Goal: Task Accomplishment & Management: Manage account settings

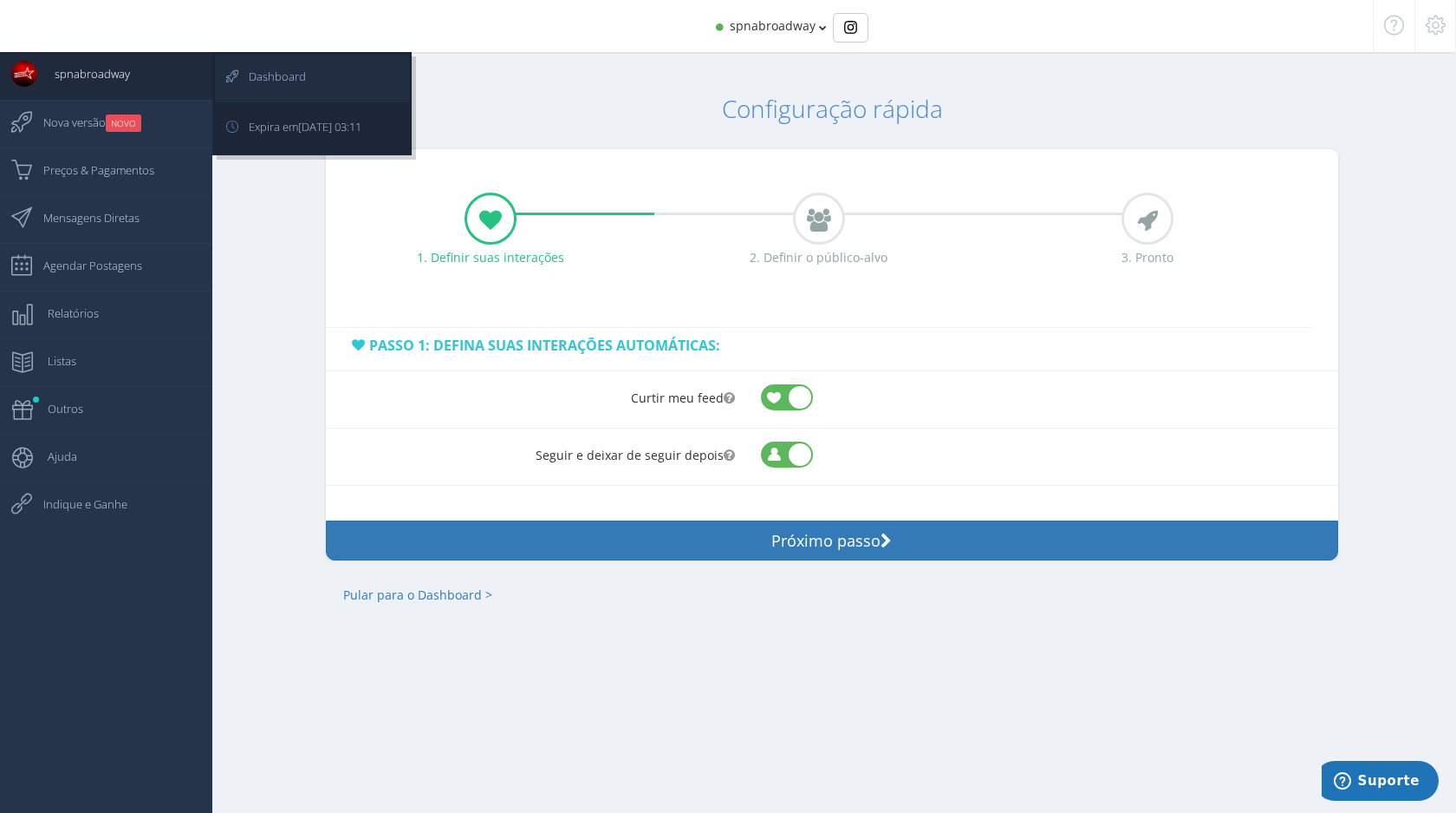
click at [273, 75] on span "Dashboard" at bounding box center [268, 76] width 74 height 43
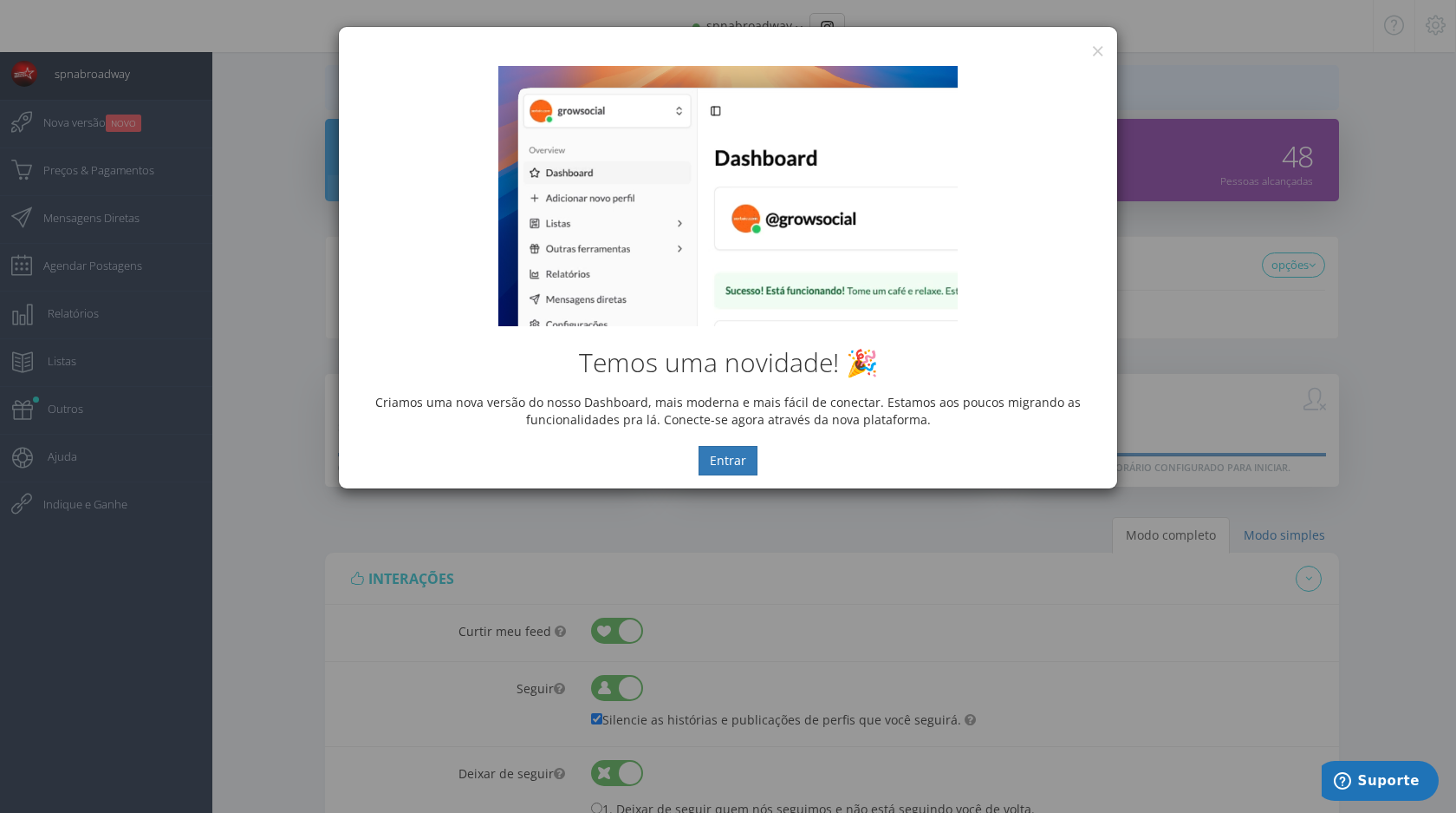
click at [1103, 52] on div "Temos uma novidade! 🎉 Criamos uma nova versão do nosso Dashboard, mais moderna …" at bounding box center [728, 269] width 778 height 435
click at [1099, 52] on button "×" at bounding box center [1097, 51] width 13 height 24
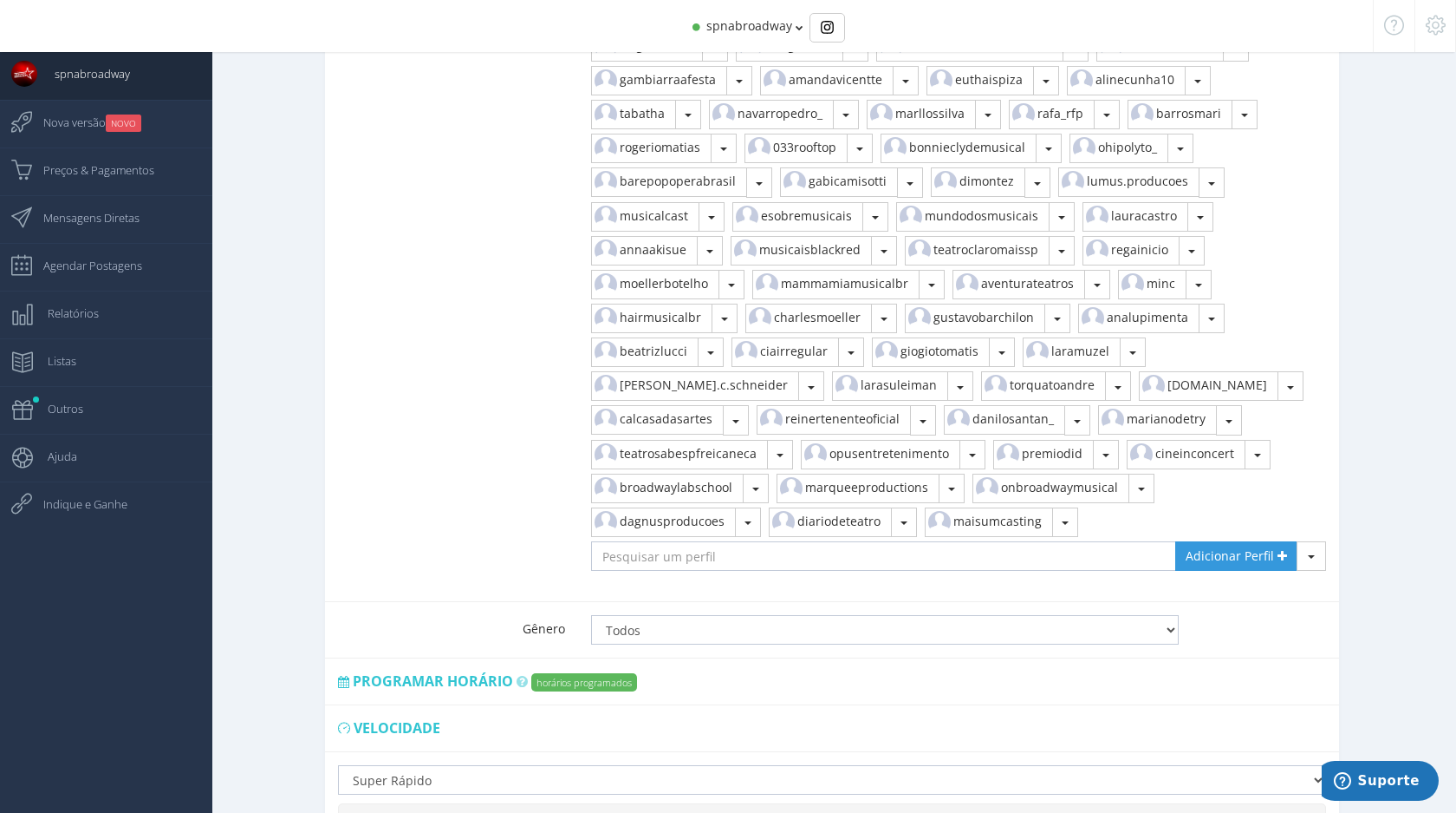
scroll to position [2862, 0]
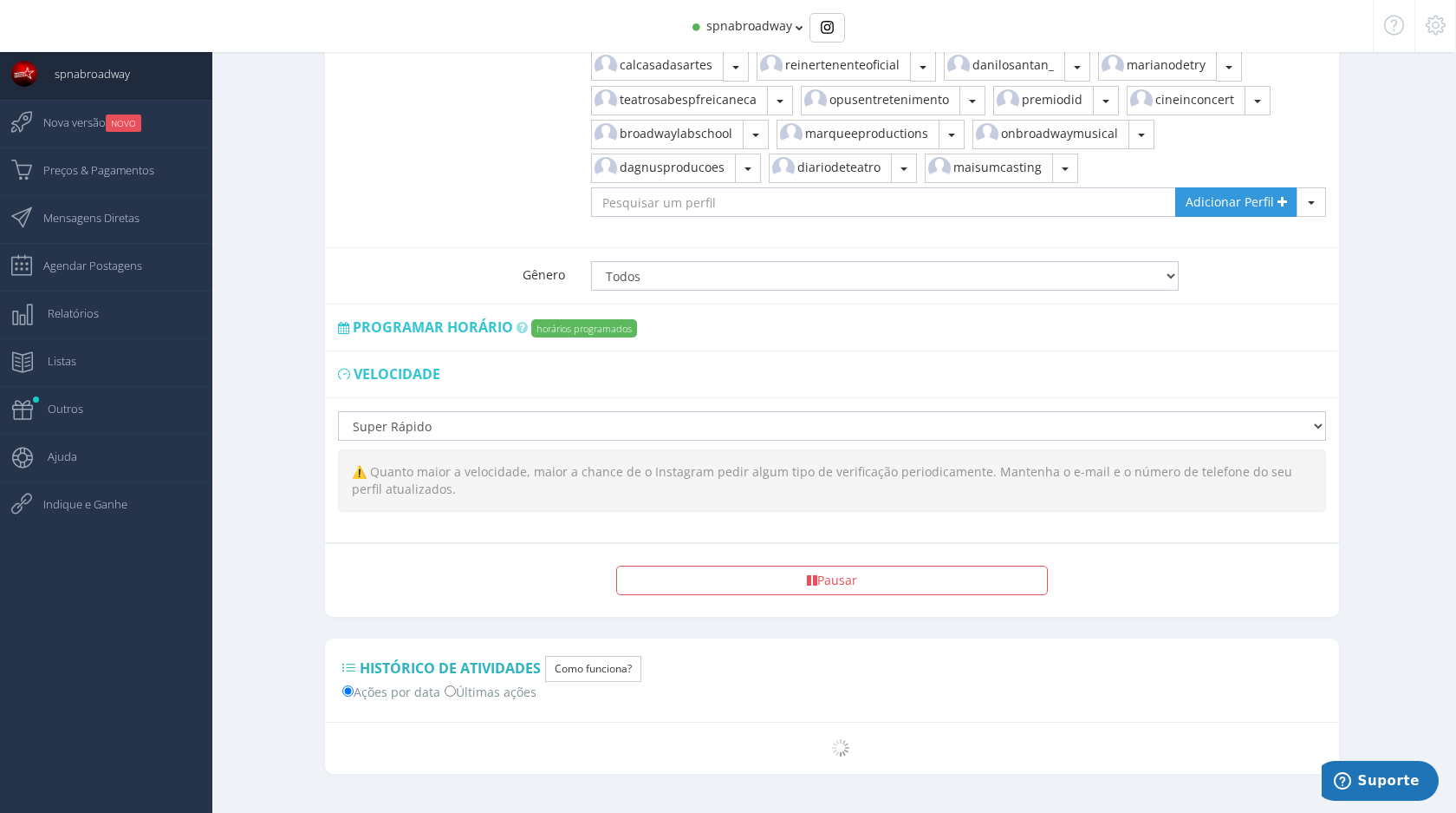
click at [468, 411] on div "Lento Normal Rápido Super Rápido ⚠️ Quanto maior a velocidade, maior a chance d…" at bounding box center [832, 469] width 1014 height 144
click at [468, 411] on select "Lento Normal Rápido Super Rápido" at bounding box center [831, 426] width 988 height 30
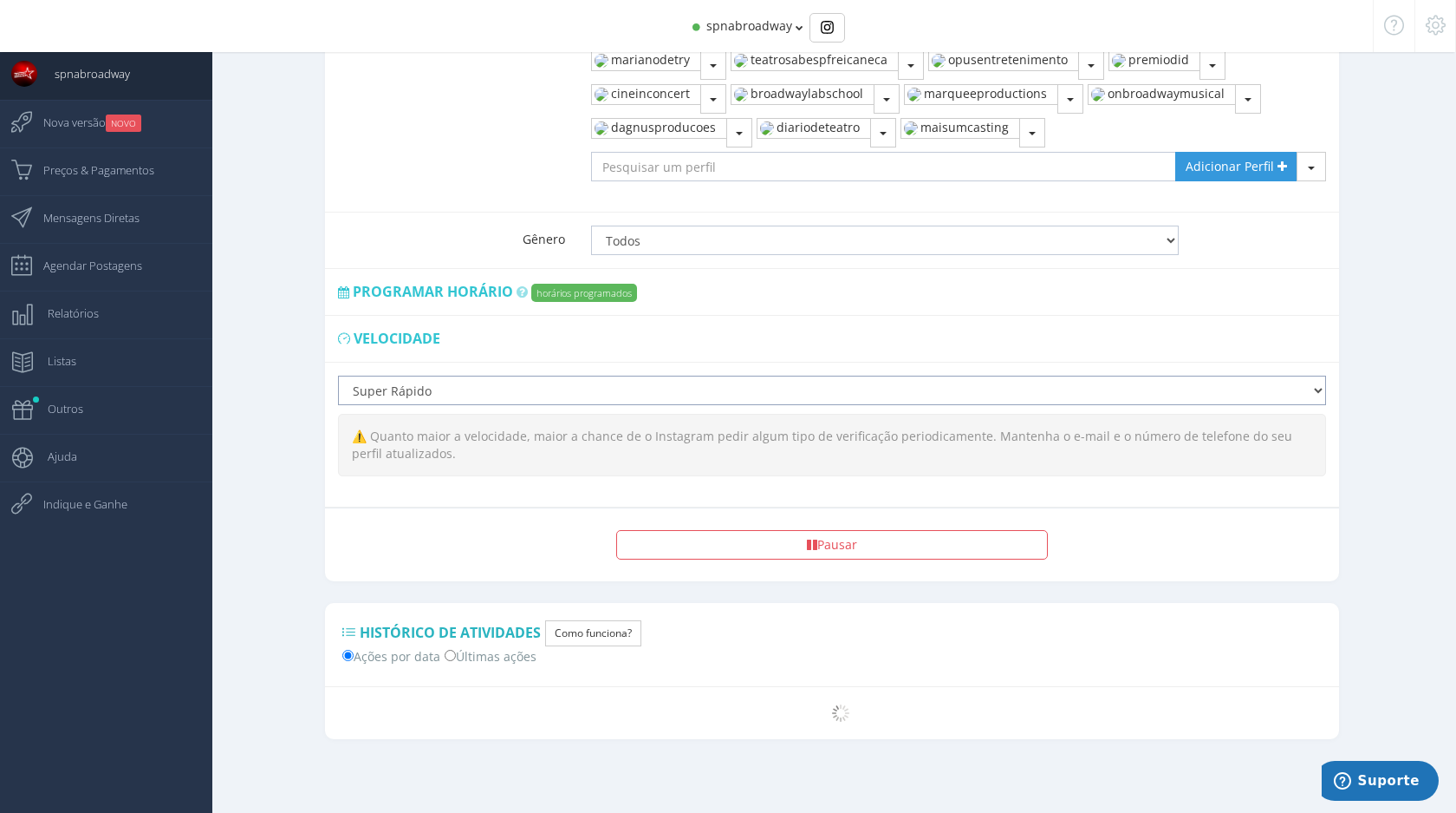
scroll to position [2557, 0]
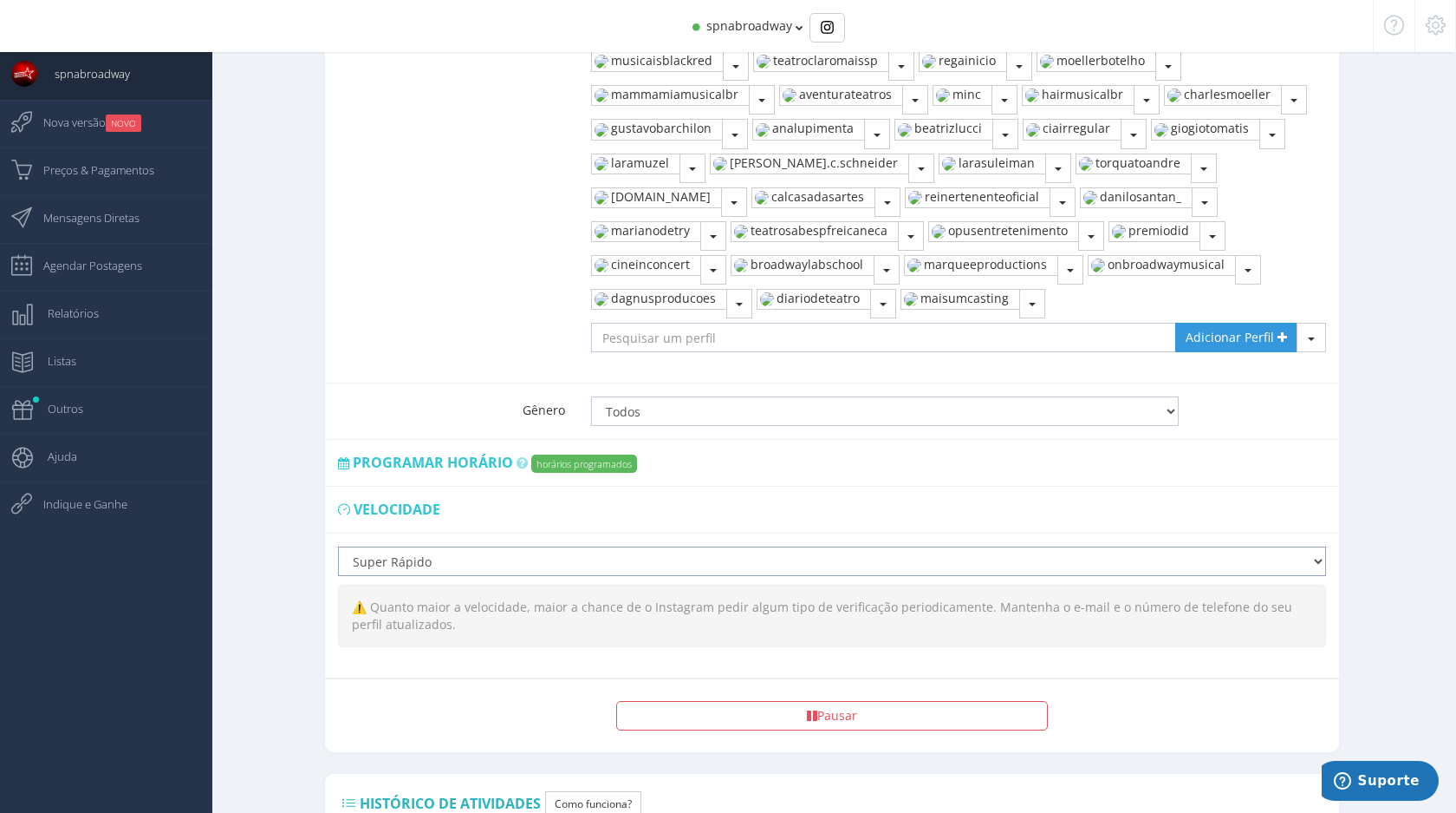
select select "fast"
click at [338, 546] on select "Lento Normal Rápido Super Rápido" at bounding box center [831, 561] width 988 height 30
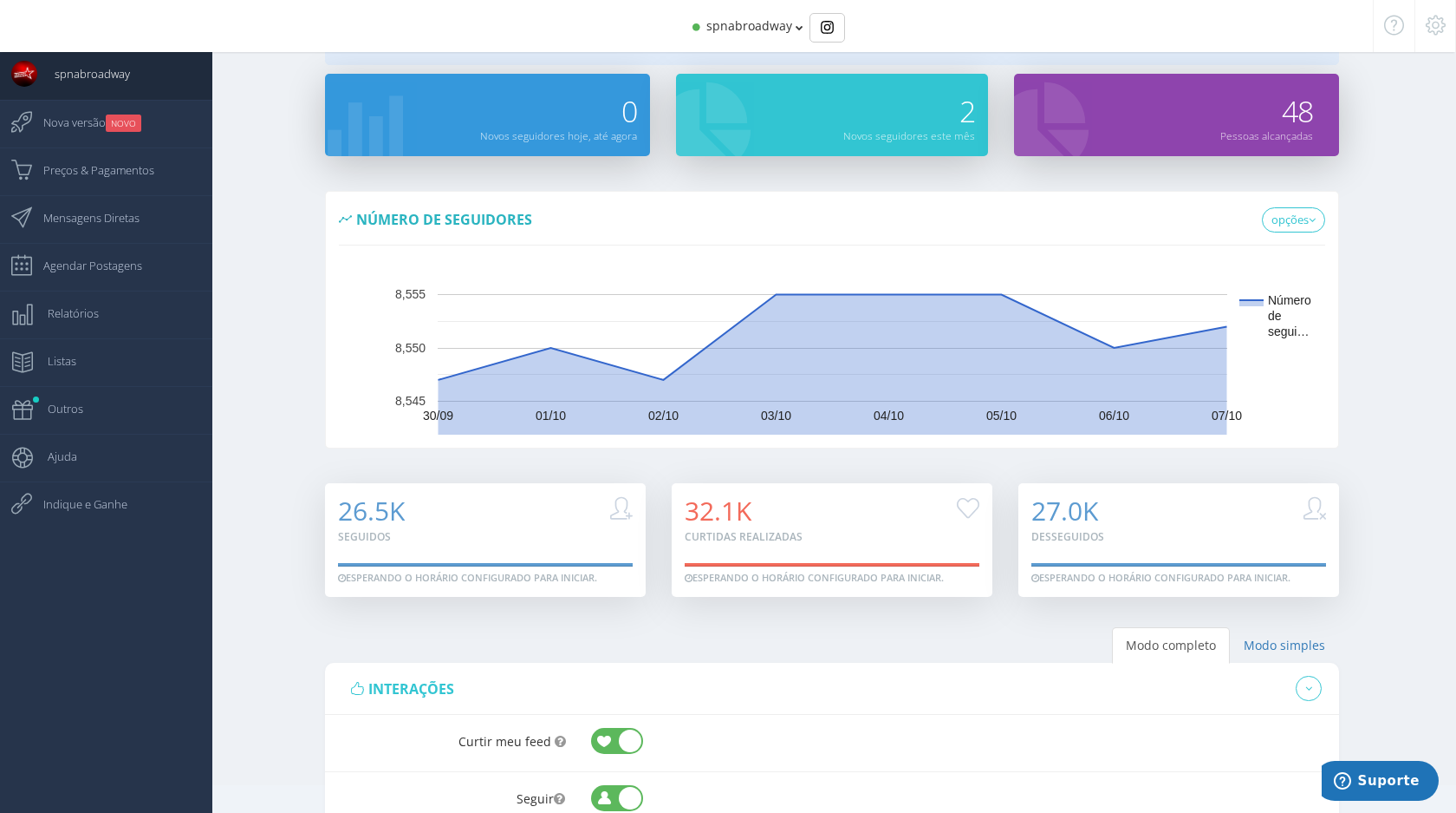
scroll to position [0, 0]
